Goal: Information Seeking & Learning: Learn about a topic

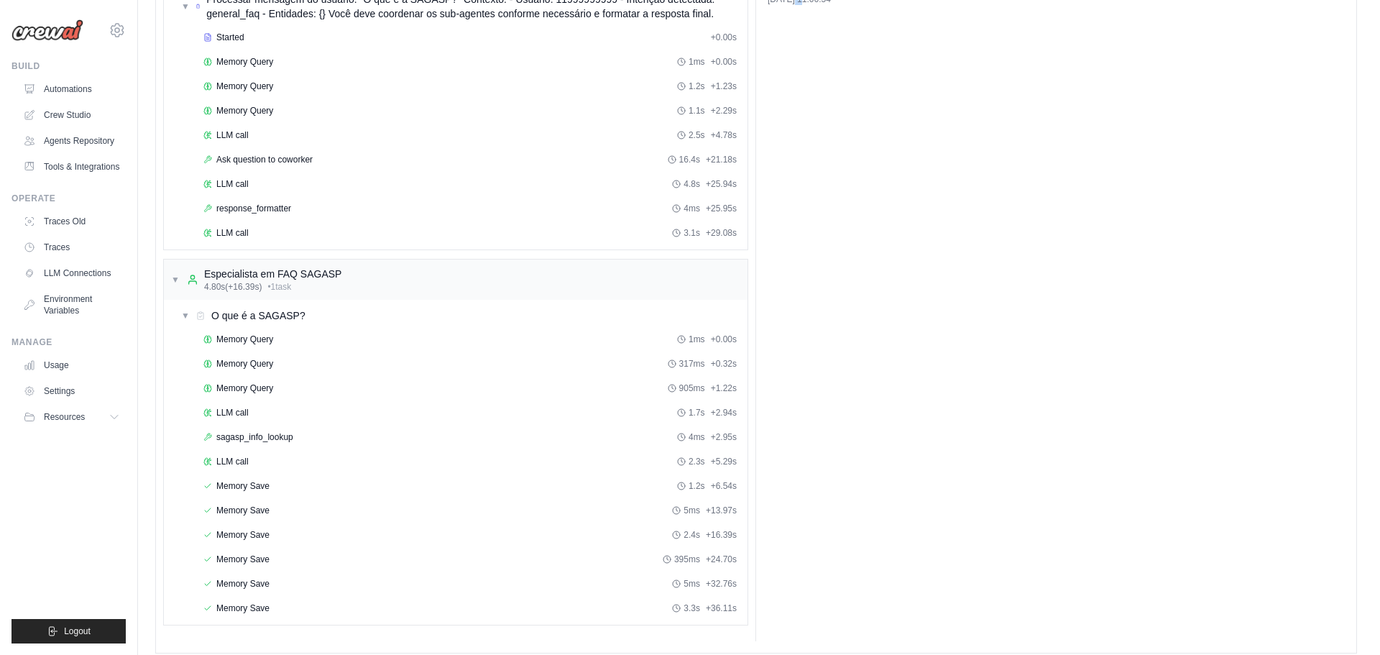
scroll to position [210, 0]
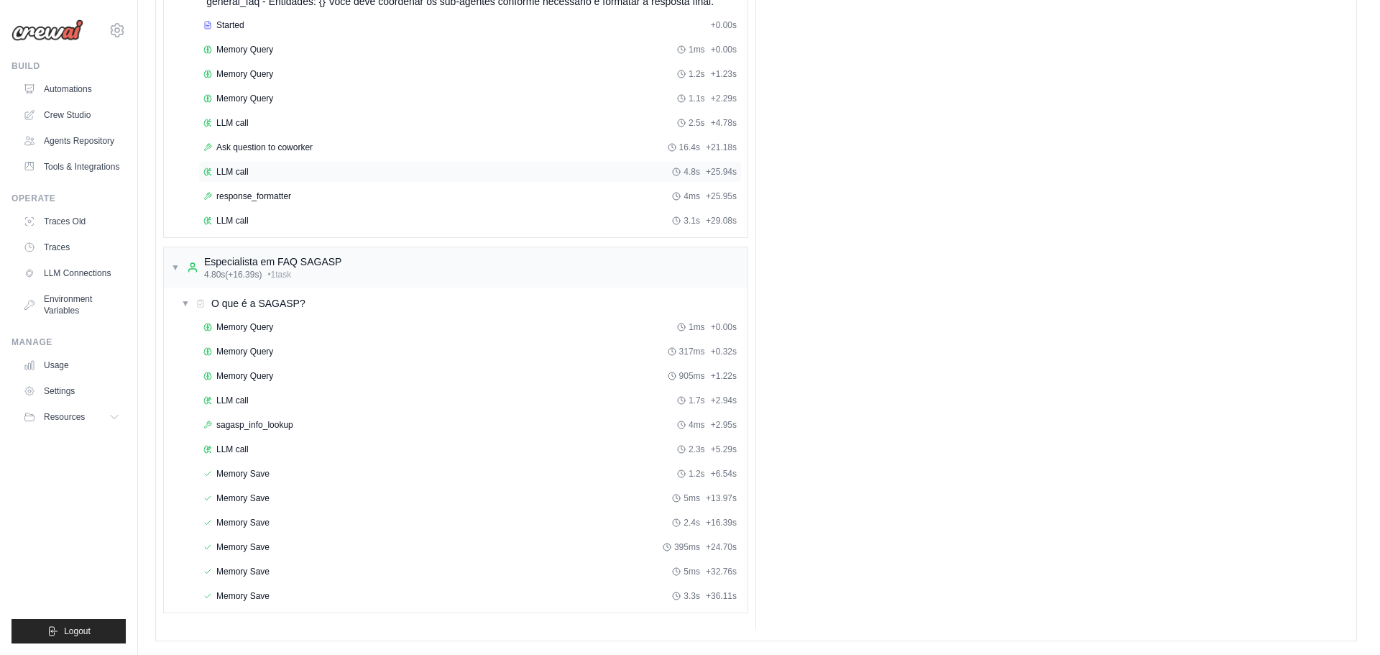
drag, startPoint x: 442, startPoint y: 313, endPoint x: 505, endPoint y: 300, distance: 64.6
click at [441, 313] on div "▼ O que é a SAGASP?" at bounding box center [461, 303] width 572 height 26
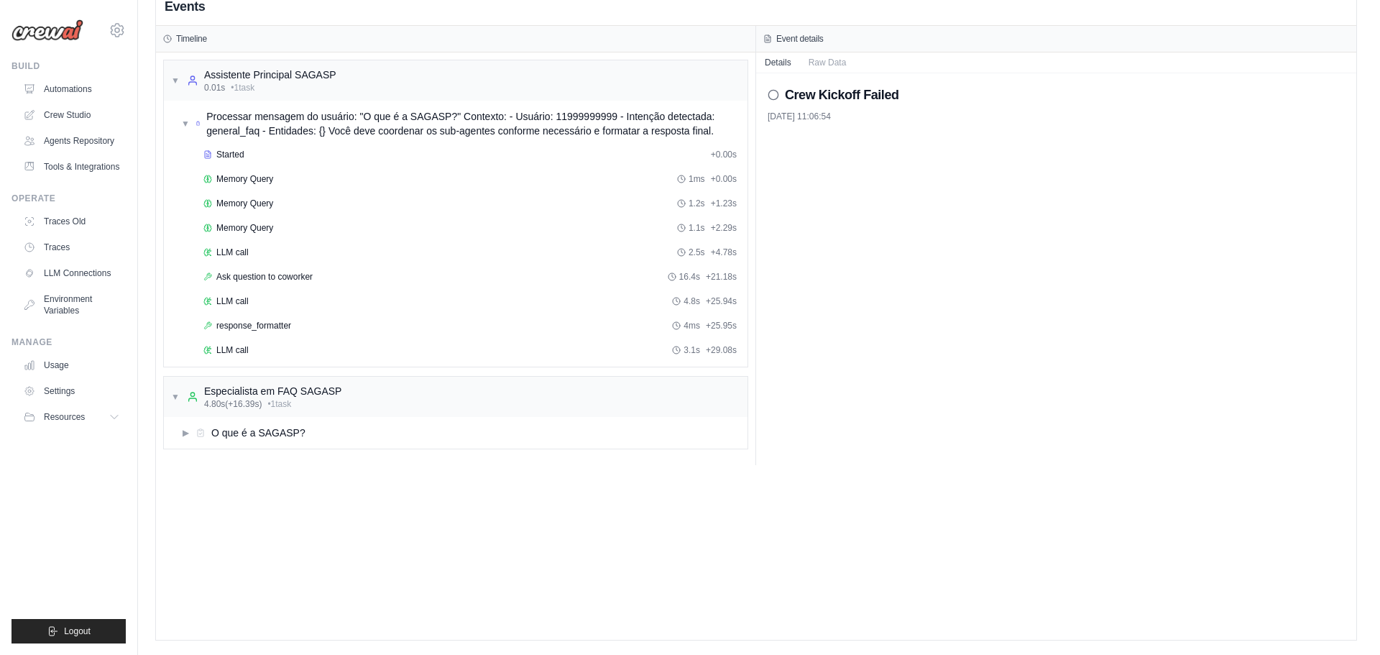
scroll to position [80, 0]
click at [1376, 550] on div "You're on a free trial of CrewAI Cloud with full access to all features. Your t…" at bounding box center [759, 288] width 1242 height 706
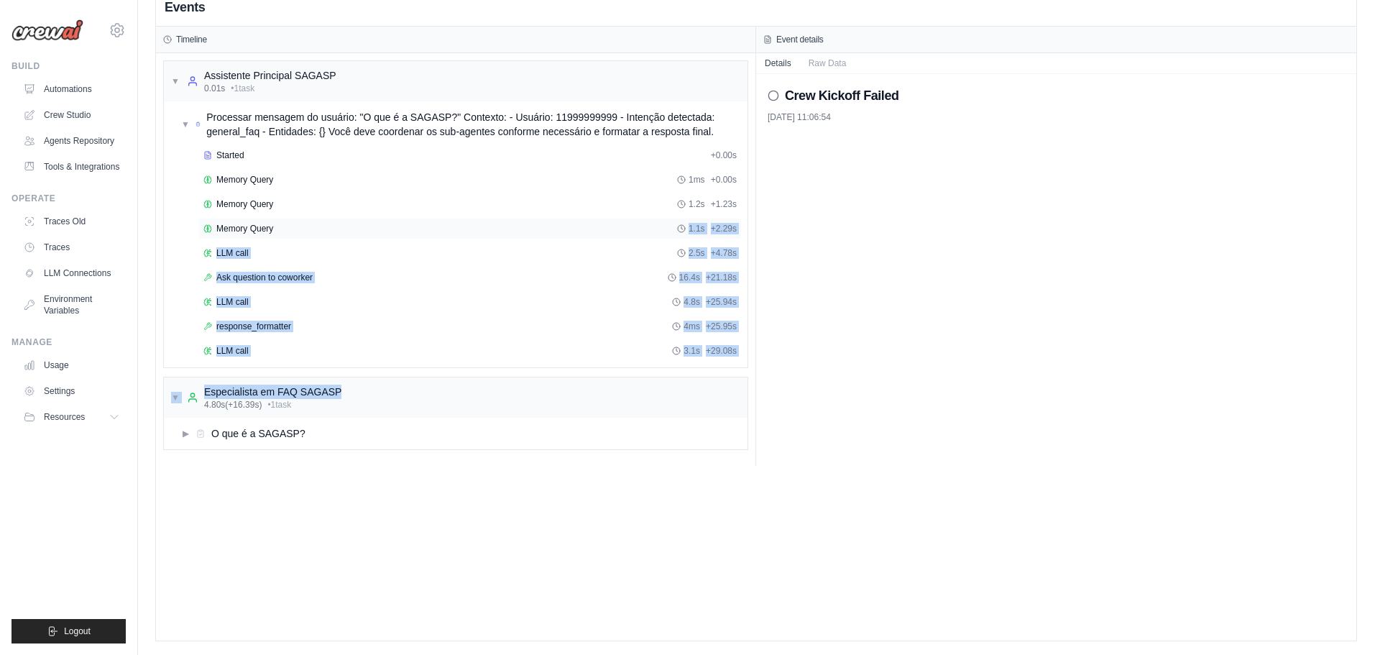
drag, startPoint x: 559, startPoint y: 372, endPoint x: 554, endPoint y: 229, distance: 143.1
click at [555, 229] on div "▼ Assistente Principal SAGASP 0.01s • 1 task ▼ Processar mensagem do usuário: "…" at bounding box center [455, 259] width 599 height 413
click at [187, 392] on icon at bounding box center [192, 397] width 11 height 11
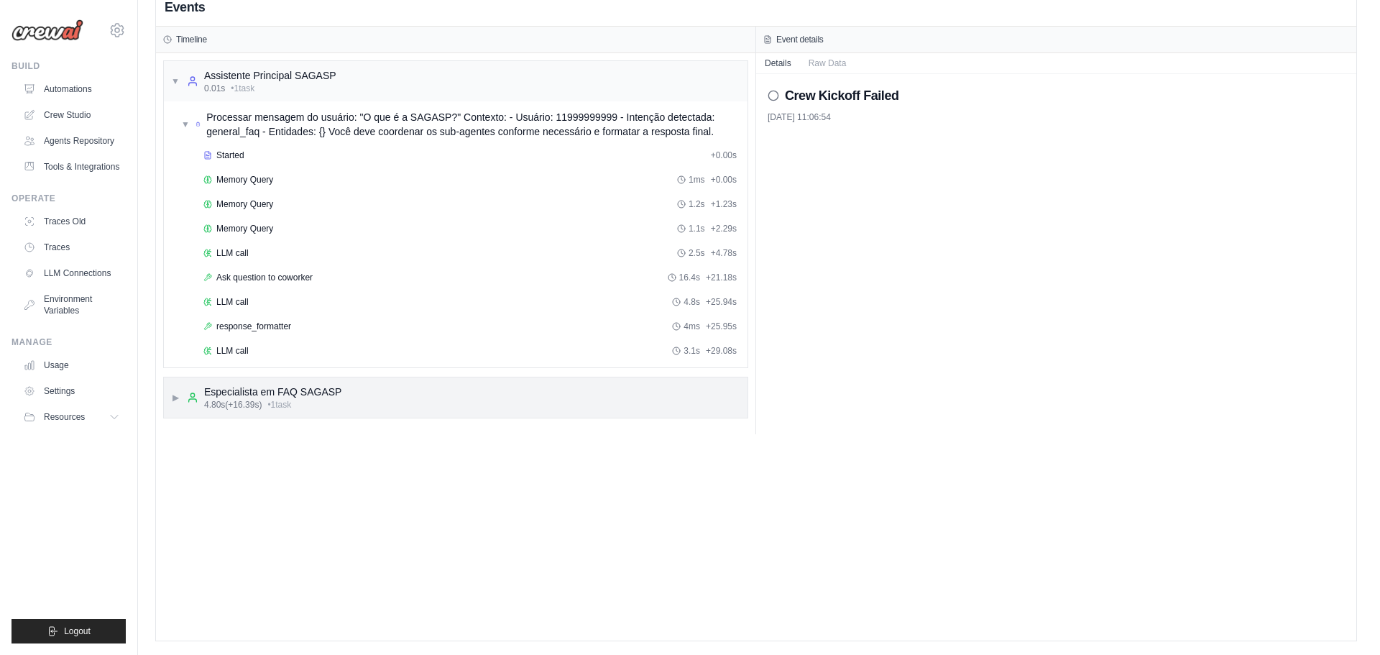
click at [179, 396] on span "▶" at bounding box center [175, 397] width 9 height 11
click at [181, 429] on span "▶" at bounding box center [185, 433] width 9 height 11
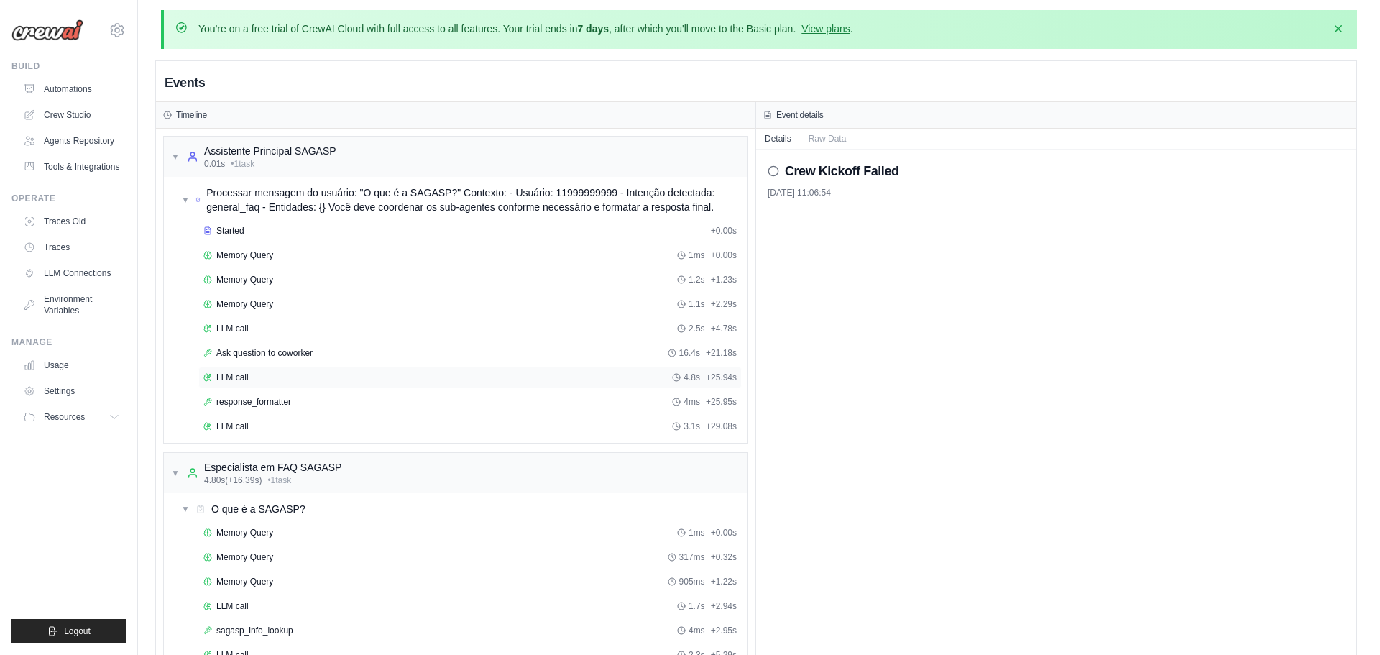
scroll to position [0, 0]
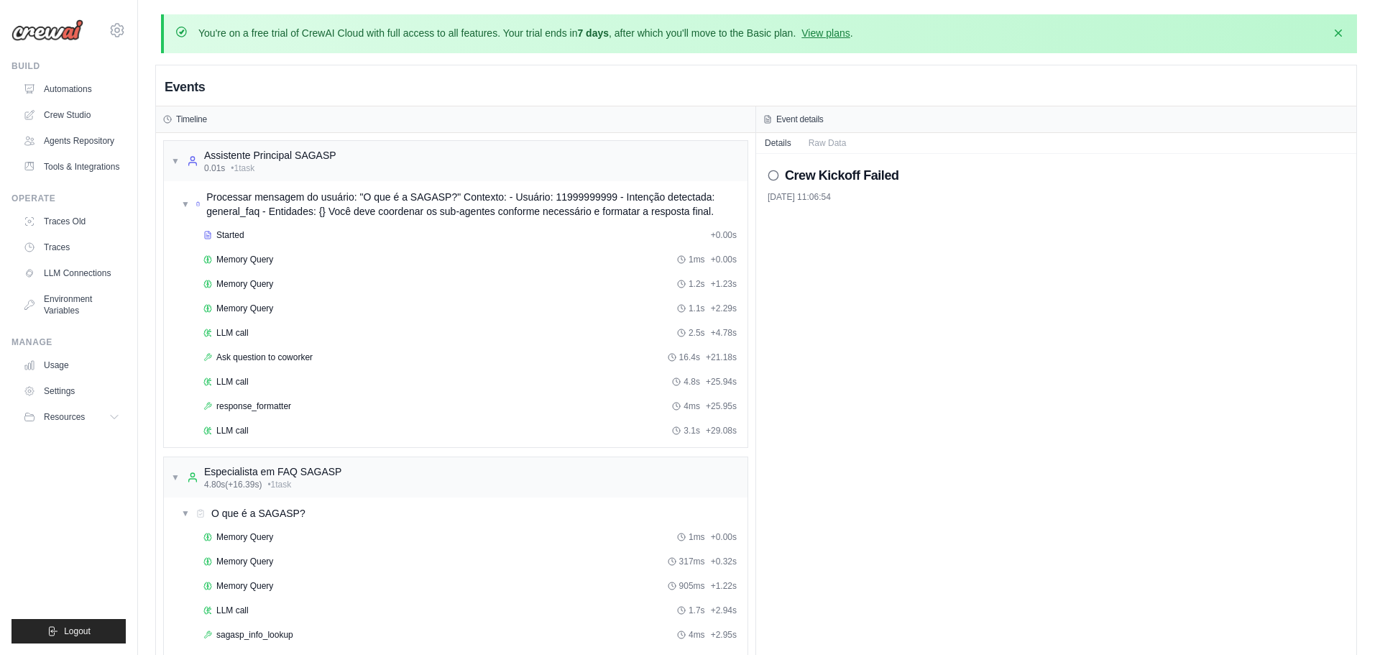
click at [779, 188] on div "Crew Kickoff Failed [DATE] 11:06:54" at bounding box center [1056, 183] width 577 height 37
click at [773, 175] on icon at bounding box center [773, 175] width 11 height 11
drag, startPoint x: 1379, startPoint y: 202, endPoint x: 1378, endPoint y: 236, distance: 34.5
click at [1378, 236] on html "[EMAIL_ADDRESS][DOMAIN_NAME] Settings Build Automations" at bounding box center [690, 432] width 1380 height 865
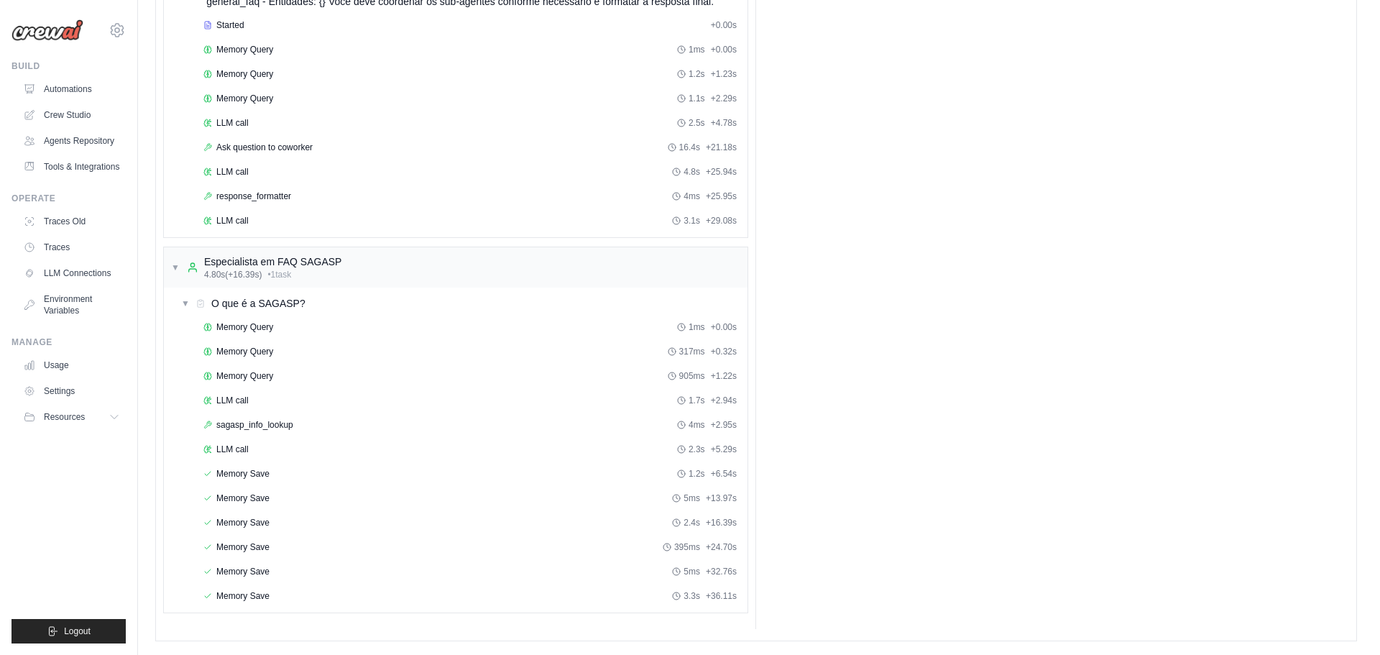
scroll to position [119, 0]
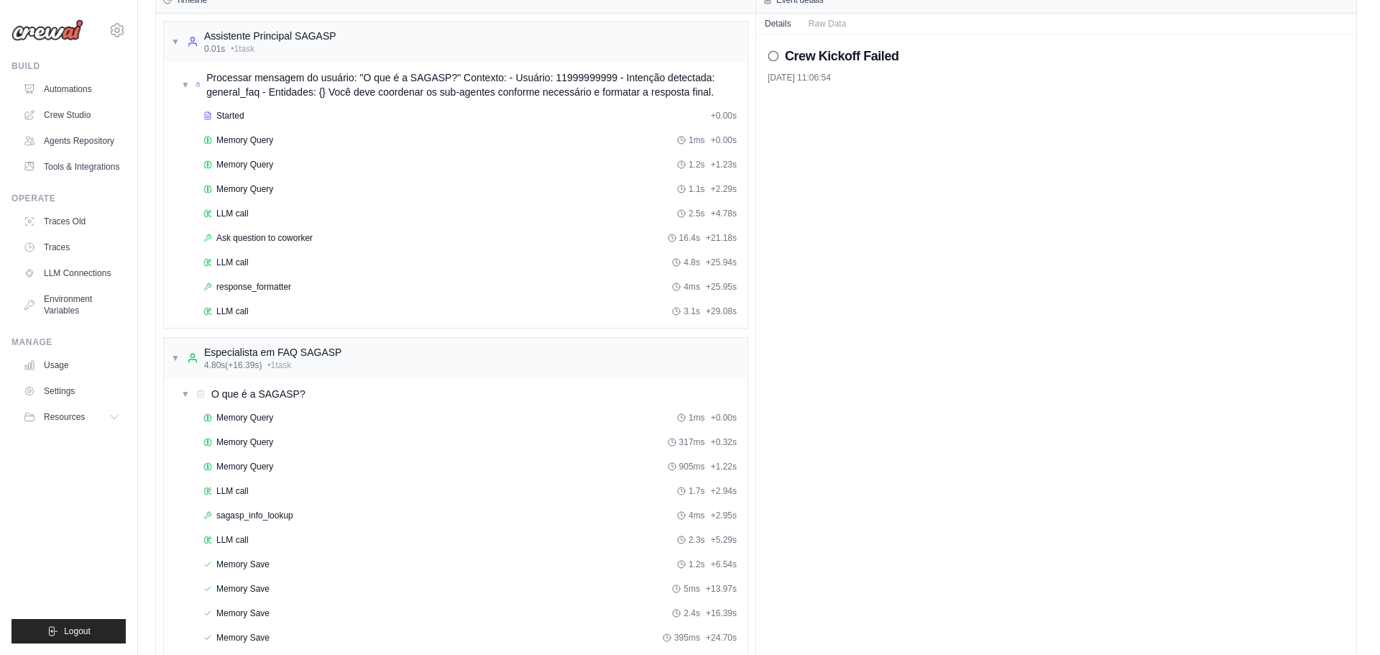
drag, startPoint x: 1379, startPoint y: 232, endPoint x: 1324, endPoint y: 198, distance: 65.2
click at [1324, 198] on div "Crew Kickoff Failed [DATE] 11:06:54" at bounding box center [1056, 376] width 600 height 685
drag, startPoint x: 1370, startPoint y: 387, endPoint x: 1373, endPoint y: 314, distance: 72.6
click at [1373, 314] on html "[EMAIL_ADDRESS][DOMAIN_NAME] Settings Build Automations" at bounding box center [690, 313] width 1380 height 865
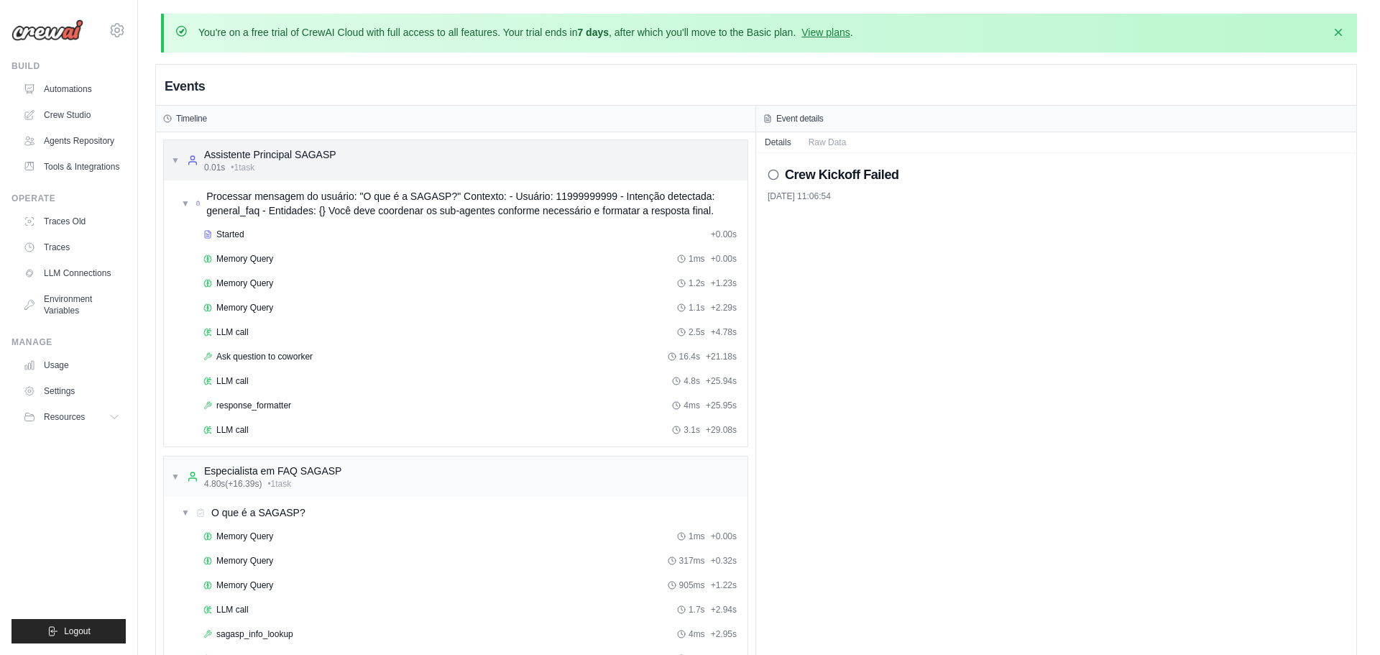
scroll to position [0, 0]
click at [180, 158] on div "▼ Assistente Principal SAGASP 0.01s • 1 task" at bounding box center [253, 161] width 165 height 26
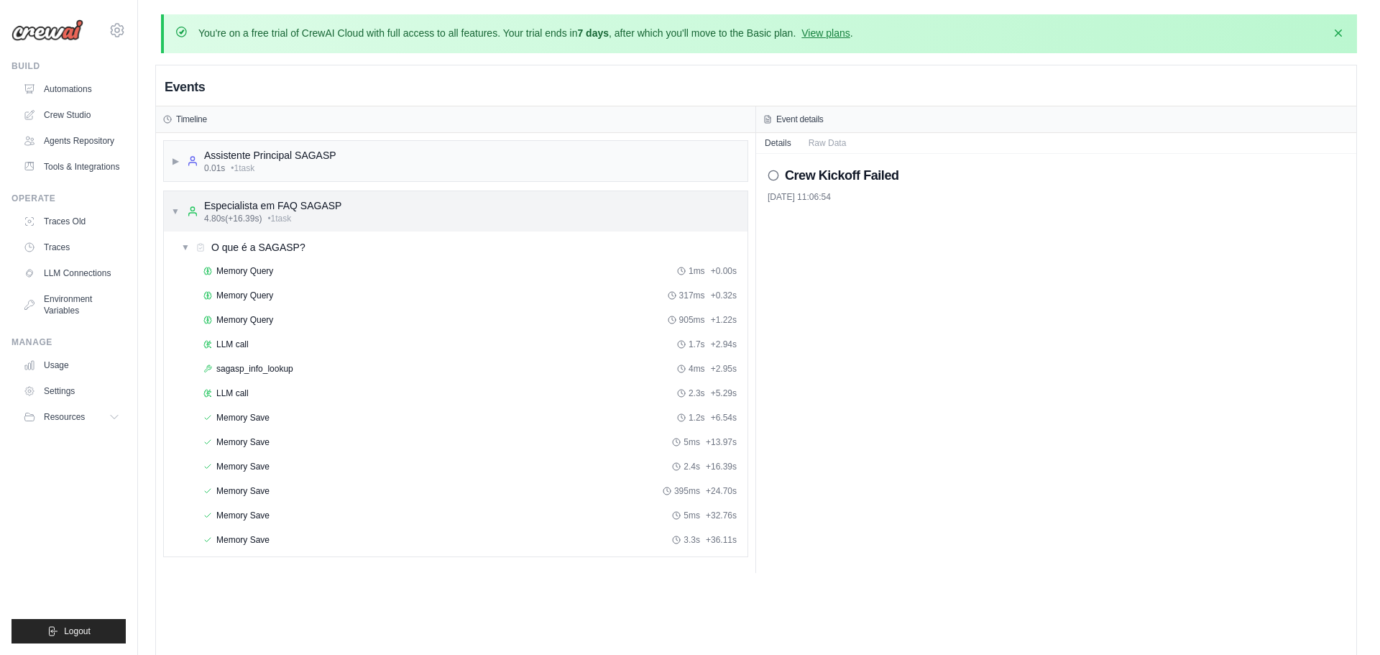
click at [178, 198] on div "▼ Especialista em FAQ SAGASP 4.80s (+16.39s) • 1 task" at bounding box center [256, 211] width 170 height 26
